Goal: Register for event/course

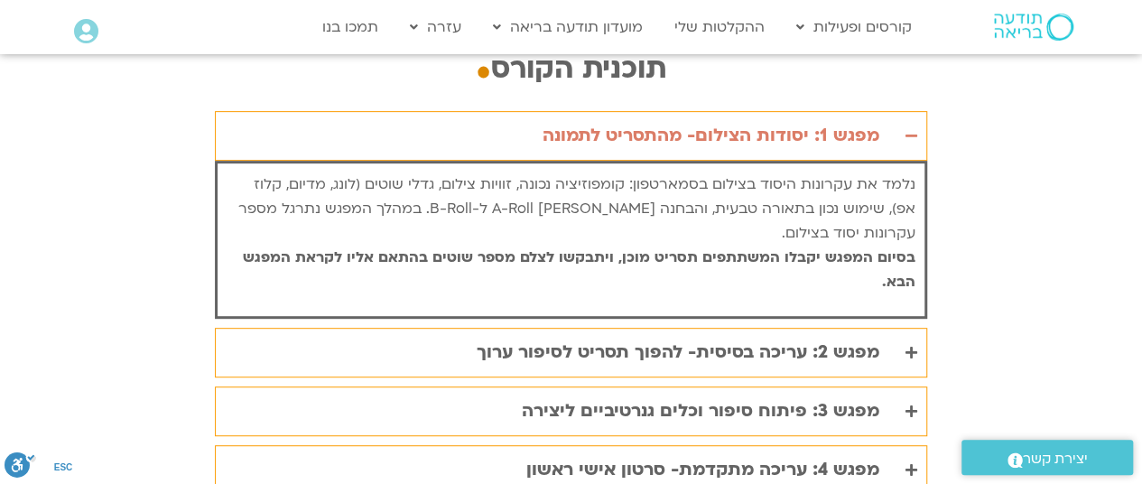
scroll to position [3864, 0]
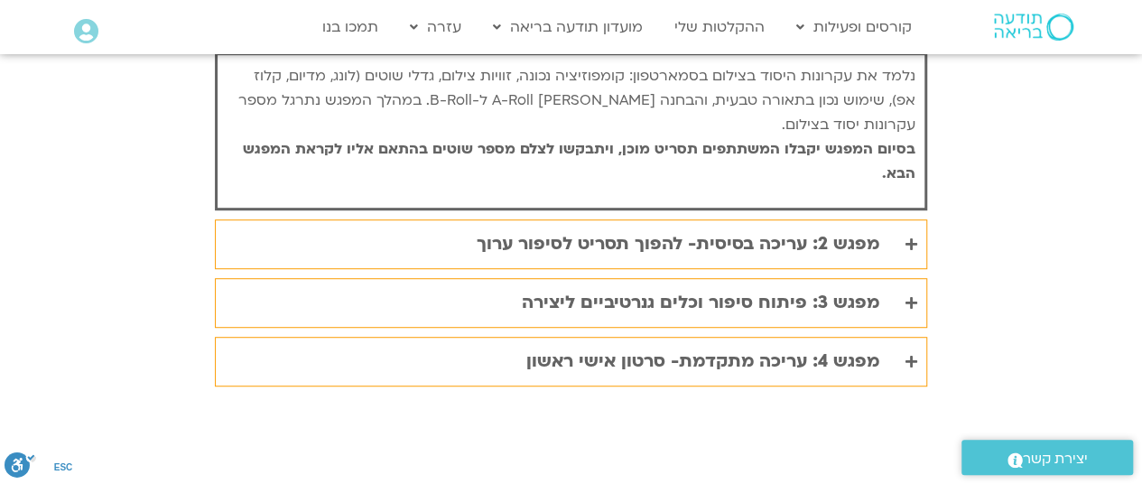
click at [914, 238] on icon "Accordion. Open links with Enter or Space, close with Escape, and navigate with…" at bounding box center [912, 245] width 12 height 14
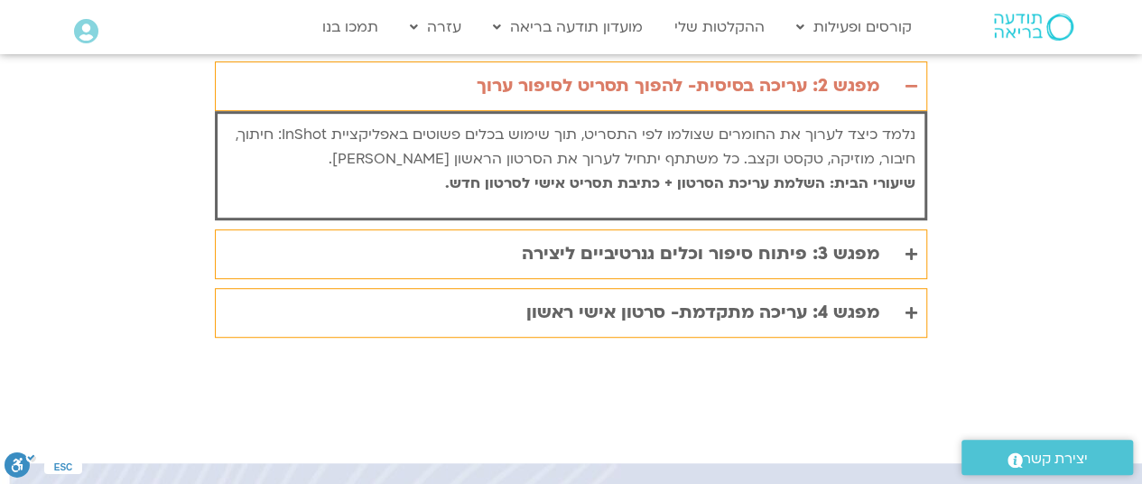
click at [918, 229] on summary "מפגש 3: פיתוח סיפור וכלים גנרטיביים ליצירה" at bounding box center [571, 254] width 713 height 50
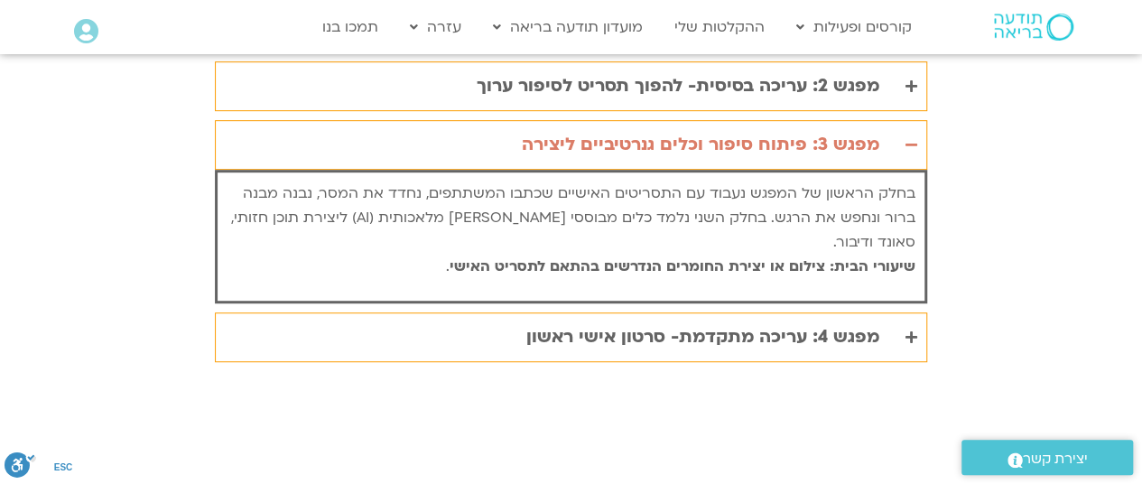
click at [918, 331] on icon "Accordion. Open links with Enter or Space, close with Escape, and navigate with…" at bounding box center [912, 338] width 12 height 14
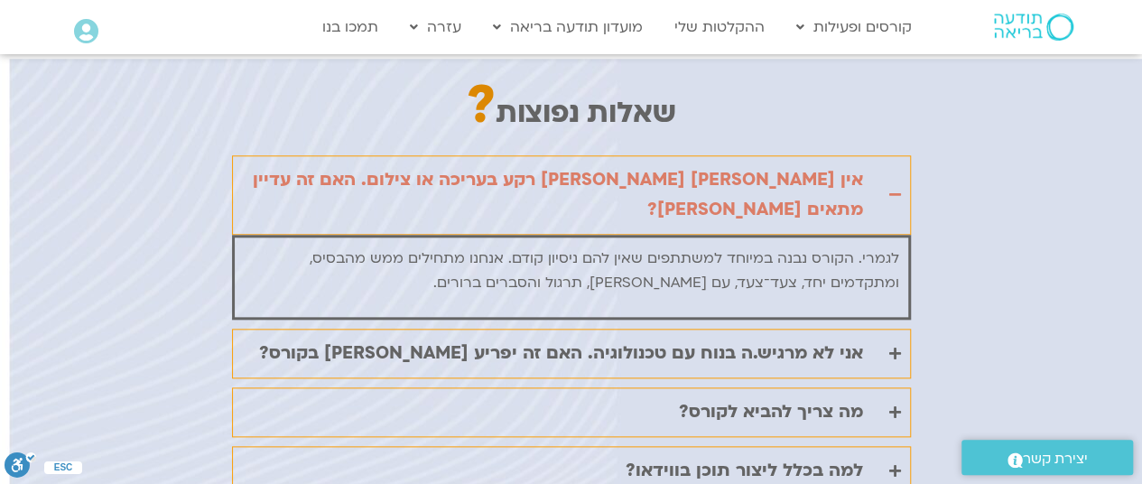
scroll to position [4299, 0]
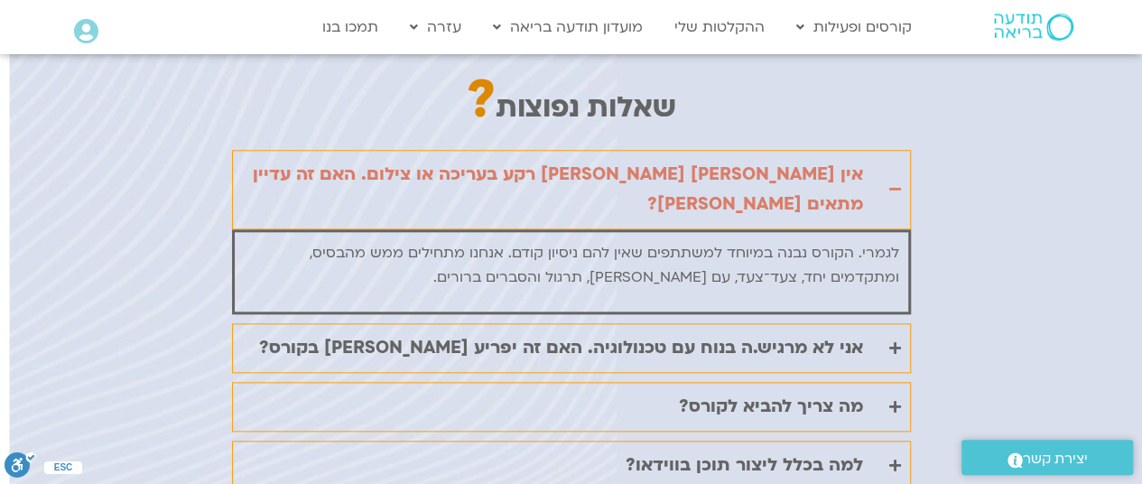
click at [898, 341] on icon "Accordion. Open links with Enter or Space, close with Escape, and navigate with…" at bounding box center [896, 348] width 12 height 14
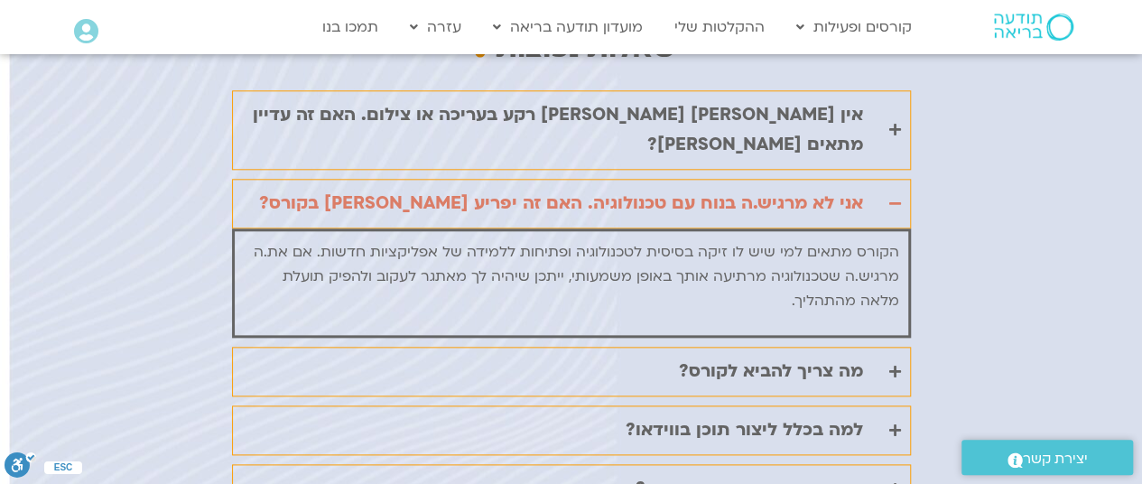
scroll to position [4363, 0]
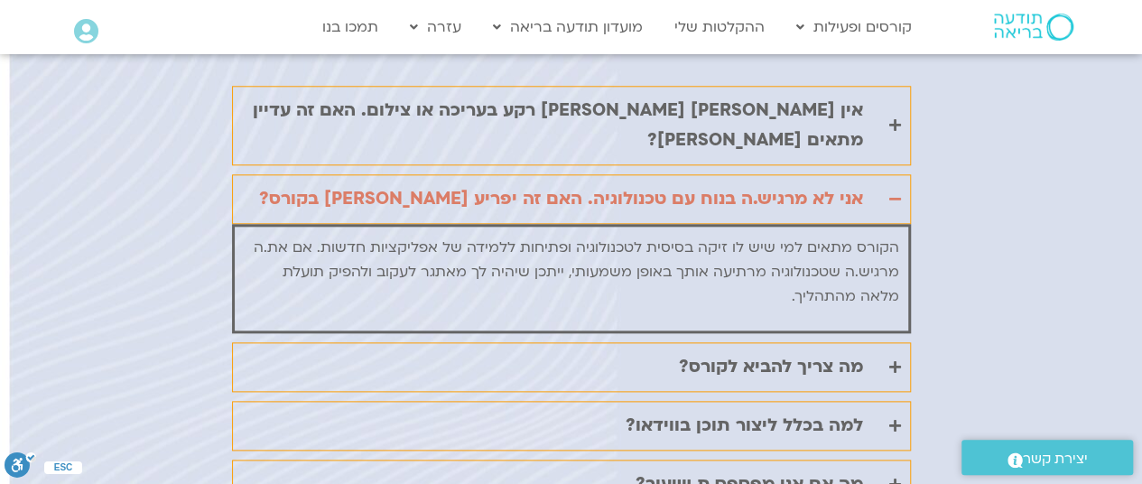
click at [894, 360] on icon "Accordion. Open links with Enter or Space, close with Escape, and navigate with…" at bounding box center [896, 367] width 12 height 14
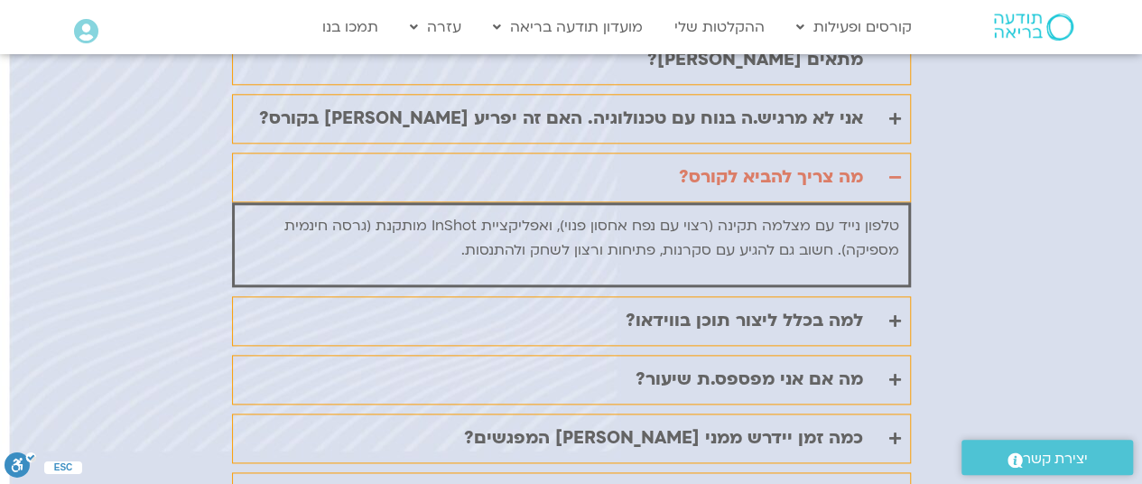
scroll to position [4445, 0]
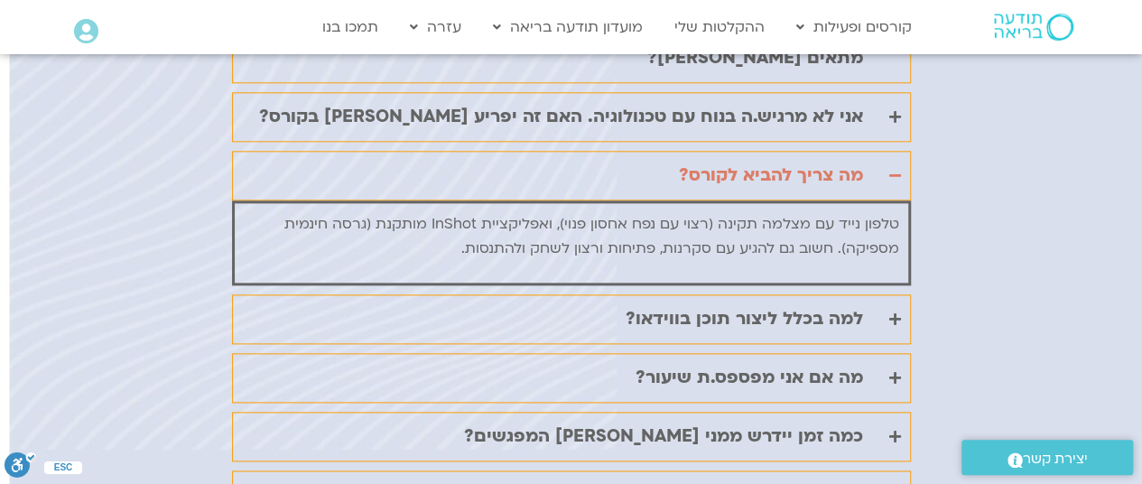
click at [893, 312] on icon "Accordion. Open links with Enter or Space, close with Escape, and navigate with…" at bounding box center [896, 319] width 12 height 14
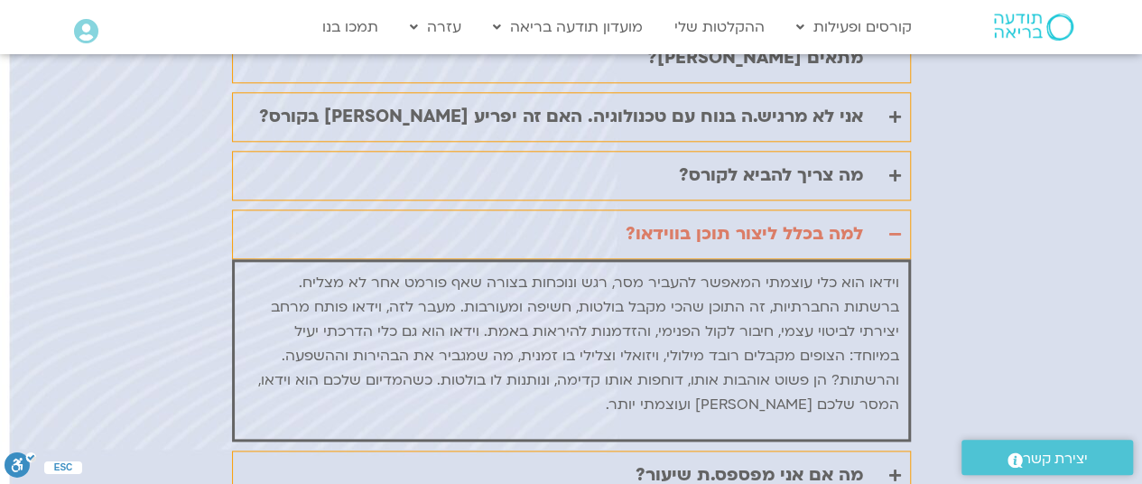
click at [890, 469] on icon "Accordion. Open links with Enter or Space, close with Escape, and navigate with…" at bounding box center [896, 476] width 12 height 14
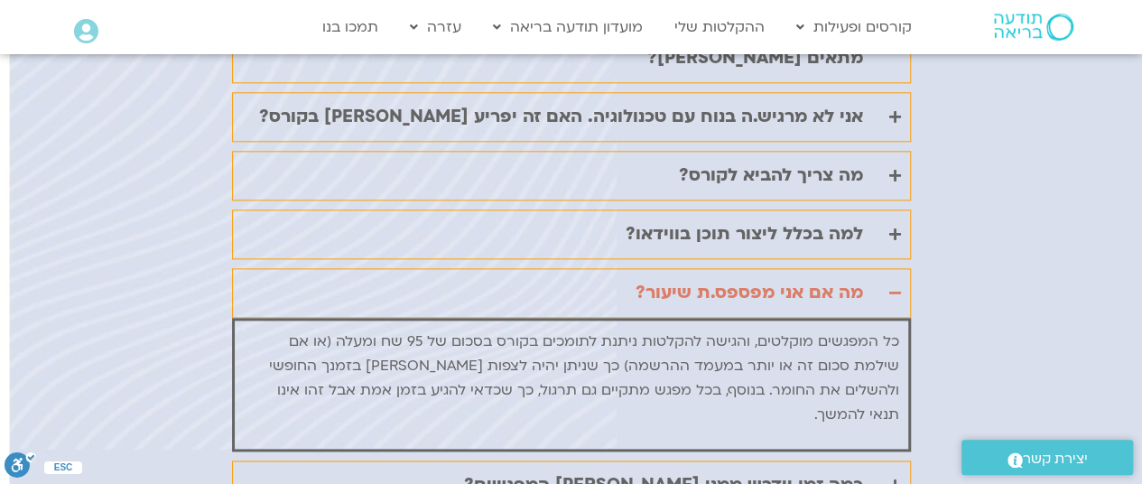
click at [898, 461] on summary "כמה זמן יידרש ממני בין המפגשים?" at bounding box center [571, 486] width 679 height 50
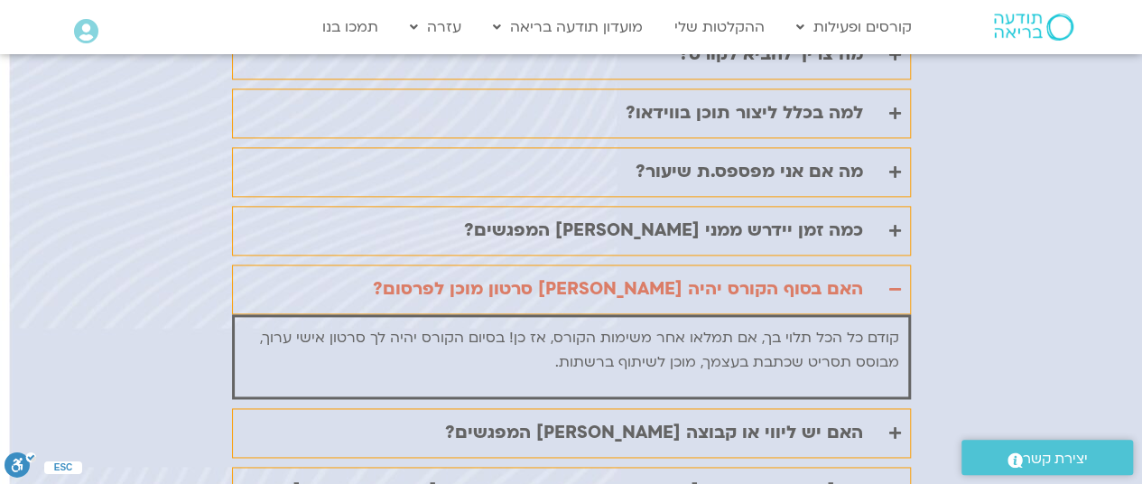
scroll to position [4567, 0]
click at [899, 425] on icon "Accordion. Open links with Enter or Space, close with Escape, and navigate with…" at bounding box center [896, 432] width 12 height 14
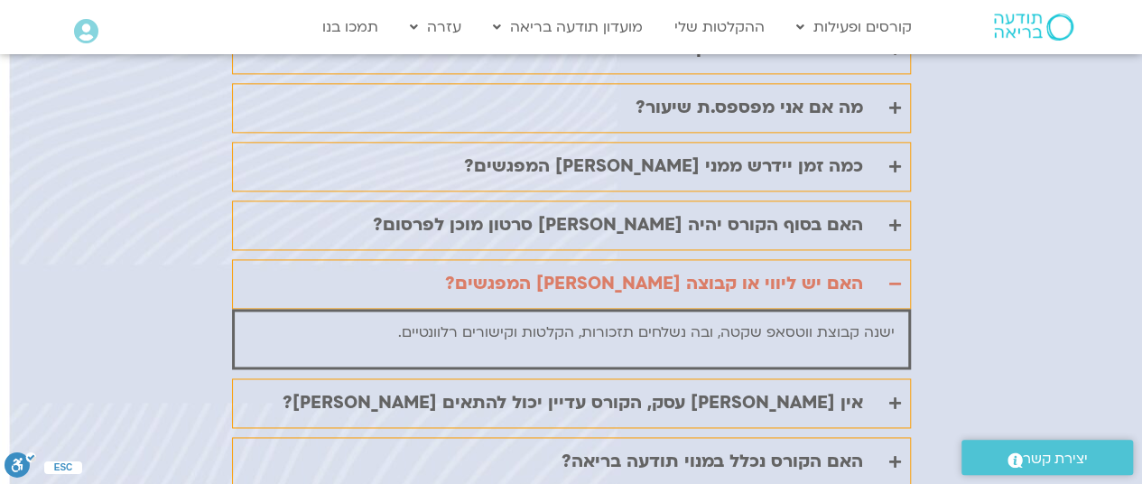
scroll to position [4631, 0]
click at [895, 396] on icon "Accordion. Open links with Enter or Space, close with Escape, and navigate with…" at bounding box center [896, 403] width 12 height 14
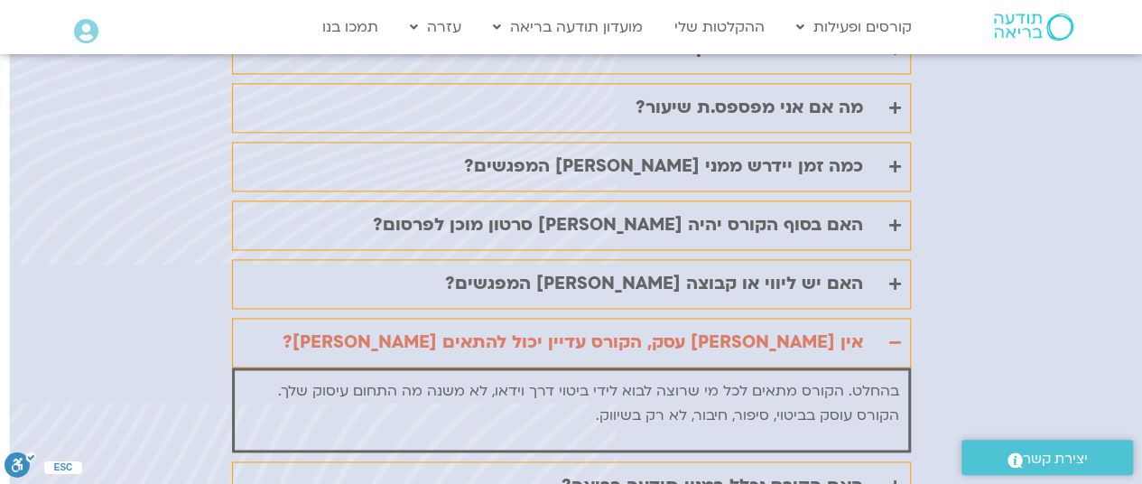
click at [897, 480] on icon "Accordion. Open links with Enter or Space, close with Escape, and navigate with…" at bounding box center [896, 487] width 12 height 14
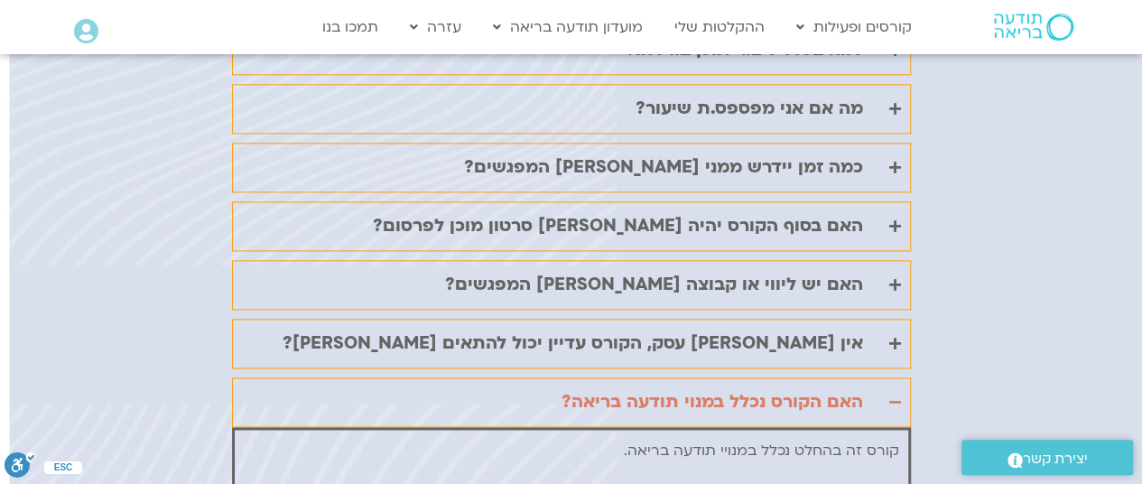
click at [899, 396] on icon "Accordion. Open links with Enter or Space, close with Escape, and navigate with…" at bounding box center [896, 403] width 12 height 14
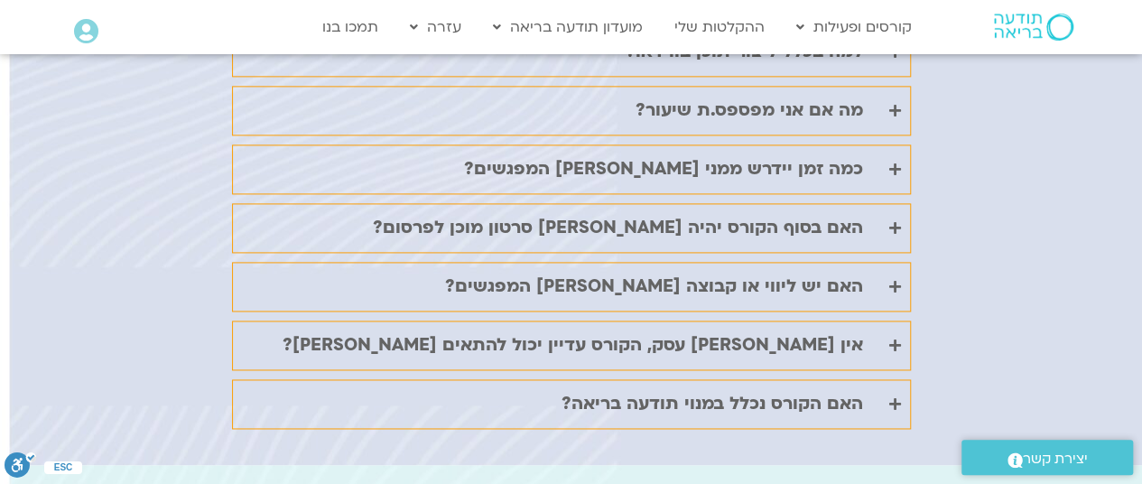
click at [898, 339] on icon "Accordion. Open links with Enter or Space, close with Escape, and navigate with…" at bounding box center [896, 346] width 12 height 14
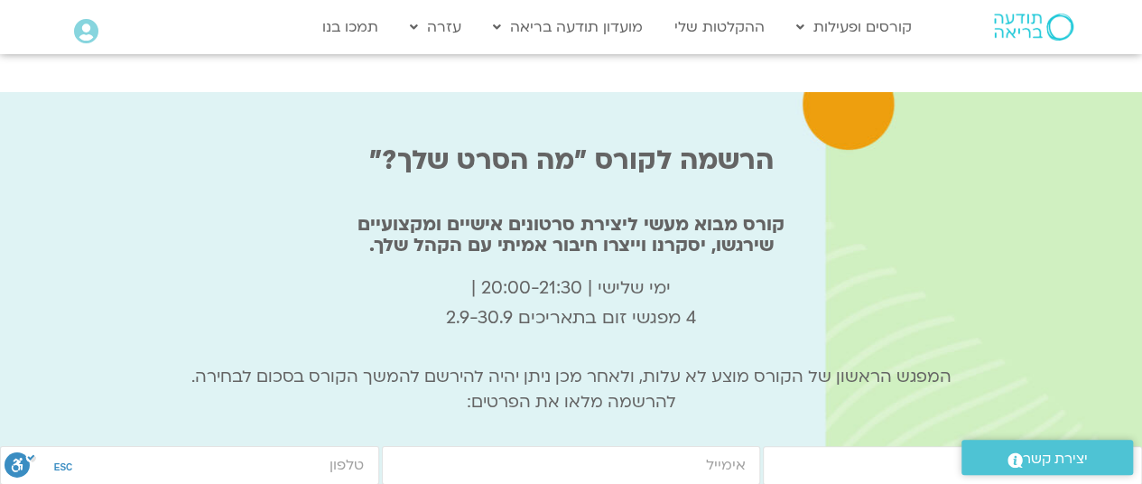
scroll to position [6101, 0]
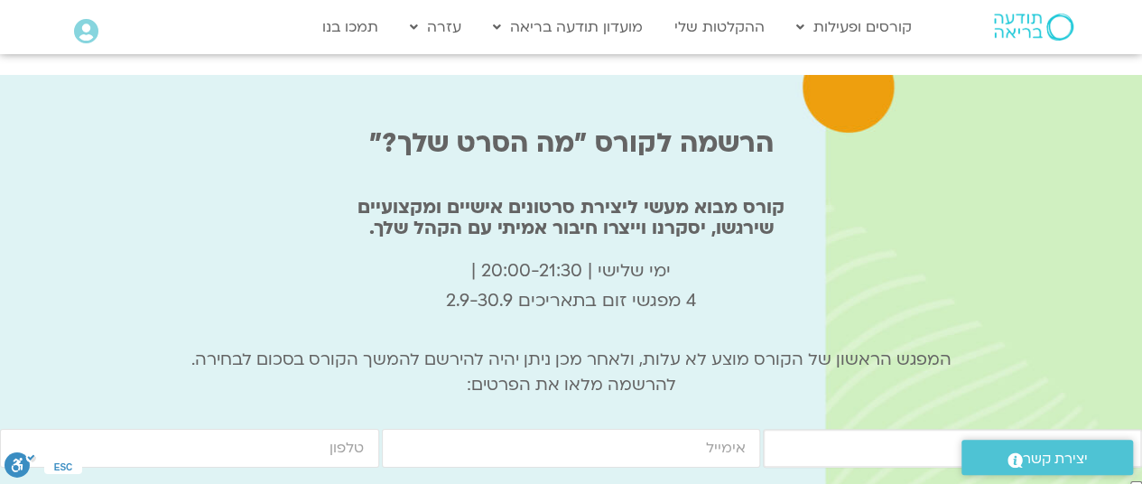
click at [1061, 429] on input "firstname" at bounding box center [952, 448] width 379 height 39
type input "ליטל"
click at [708, 429] on input "email" at bounding box center [571, 448] width 379 height 39
type input "rain_bow@walla.com"
type input "0507990024"
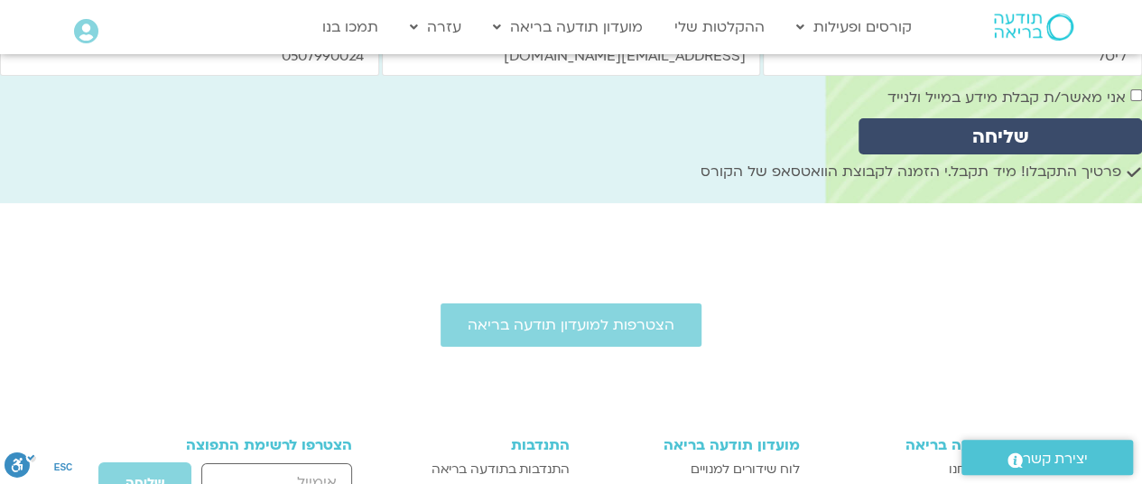
scroll to position [6495, 0]
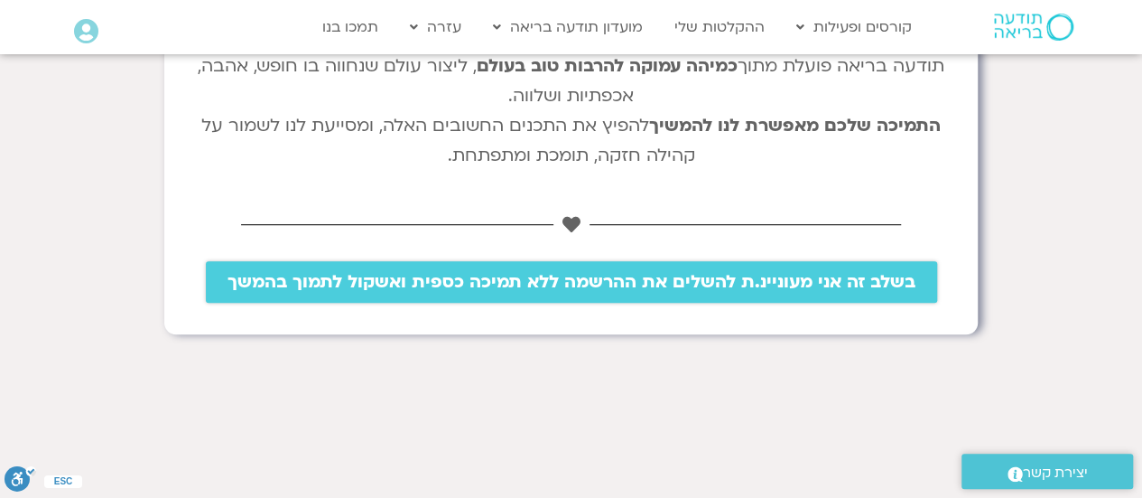
scroll to position [553, 0]
click at [684, 272] on span "בשלב זה אני מעוניינ.ת להשלים את ההרשמה ללא תמיכה כספית ואשקול לתמוך בהמשך" at bounding box center [572, 282] width 688 height 20
click at [1033, 473] on span "יצירת קשר" at bounding box center [1055, 473] width 65 height 24
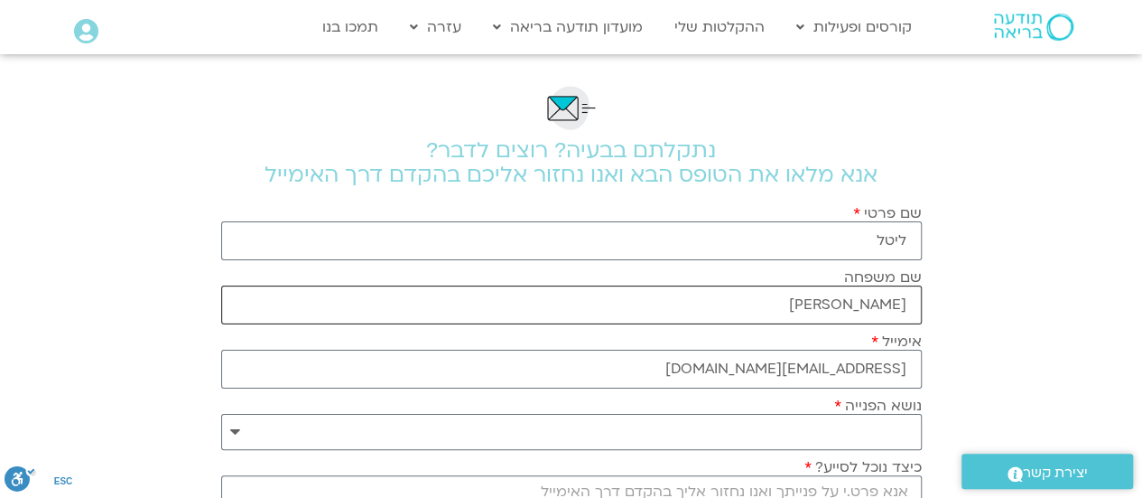
click at [833, 301] on input "ברנע" at bounding box center [571, 304] width 701 height 39
click at [825, 428] on select "**********" at bounding box center [571, 432] width 701 height 36
select select "**********"
click at [221, 414] on select "**********" at bounding box center [571, 432] width 701 height 36
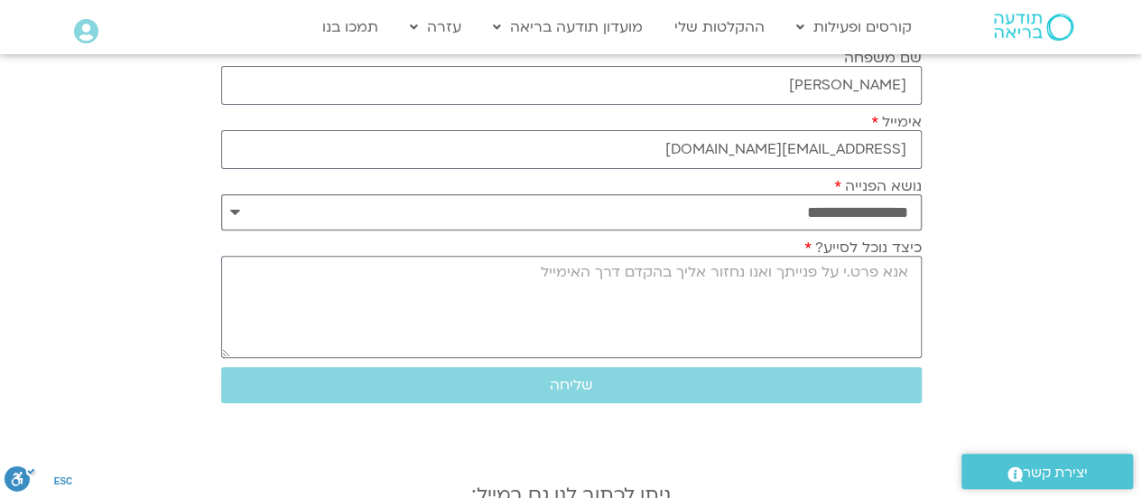
scroll to position [225, 0]
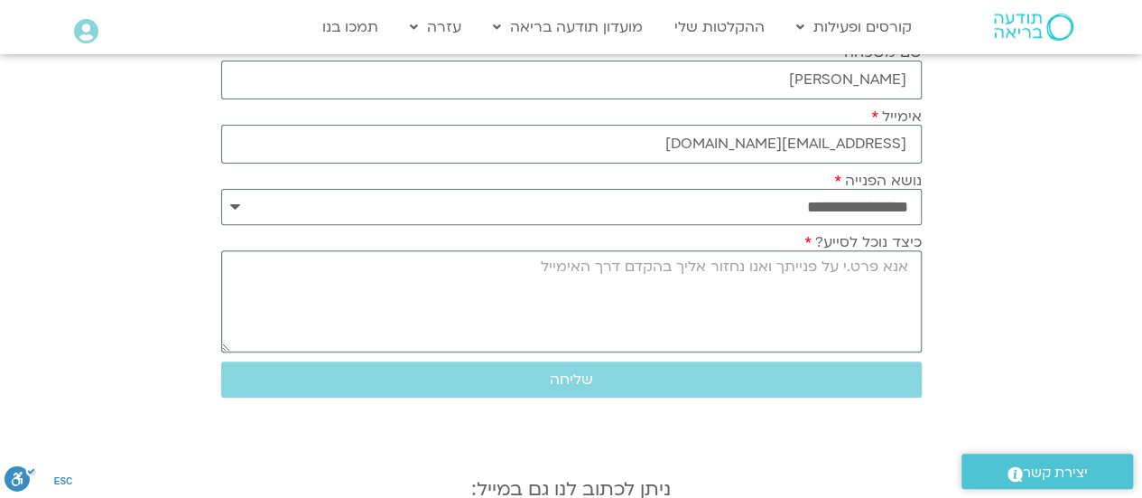
click at [793, 297] on textarea "כיצד נוכל לסייע?" at bounding box center [571, 301] width 701 height 102
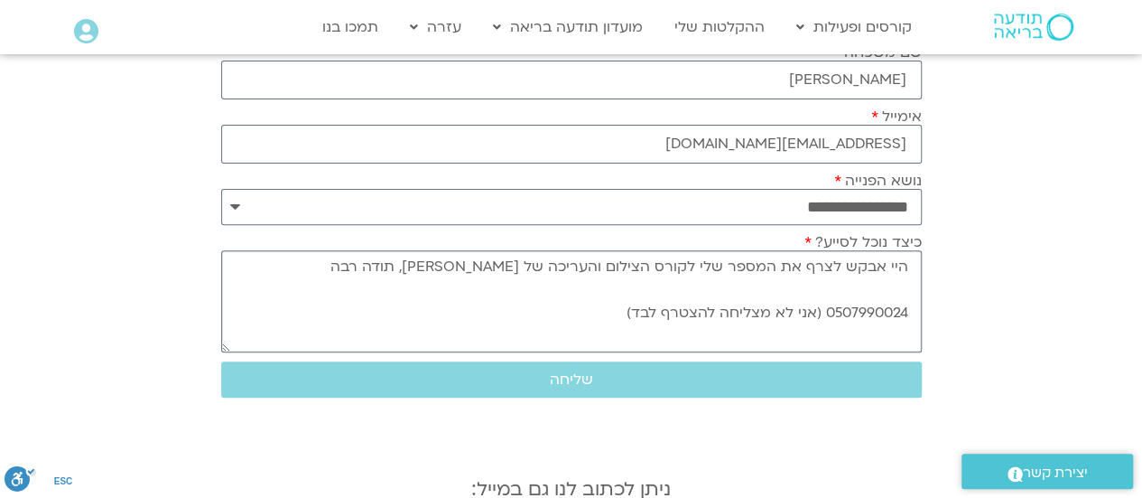
type textarea "היי אבקש לצרף את המספר שלי לקורס הצילום והעריכה של ג'יוואן, תודה רבה 0507990024…"
click at [600, 366] on button "שליחה" at bounding box center [571, 379] width 701 height 36
